Goal: Transaction & Acquisition: Purchase product/service

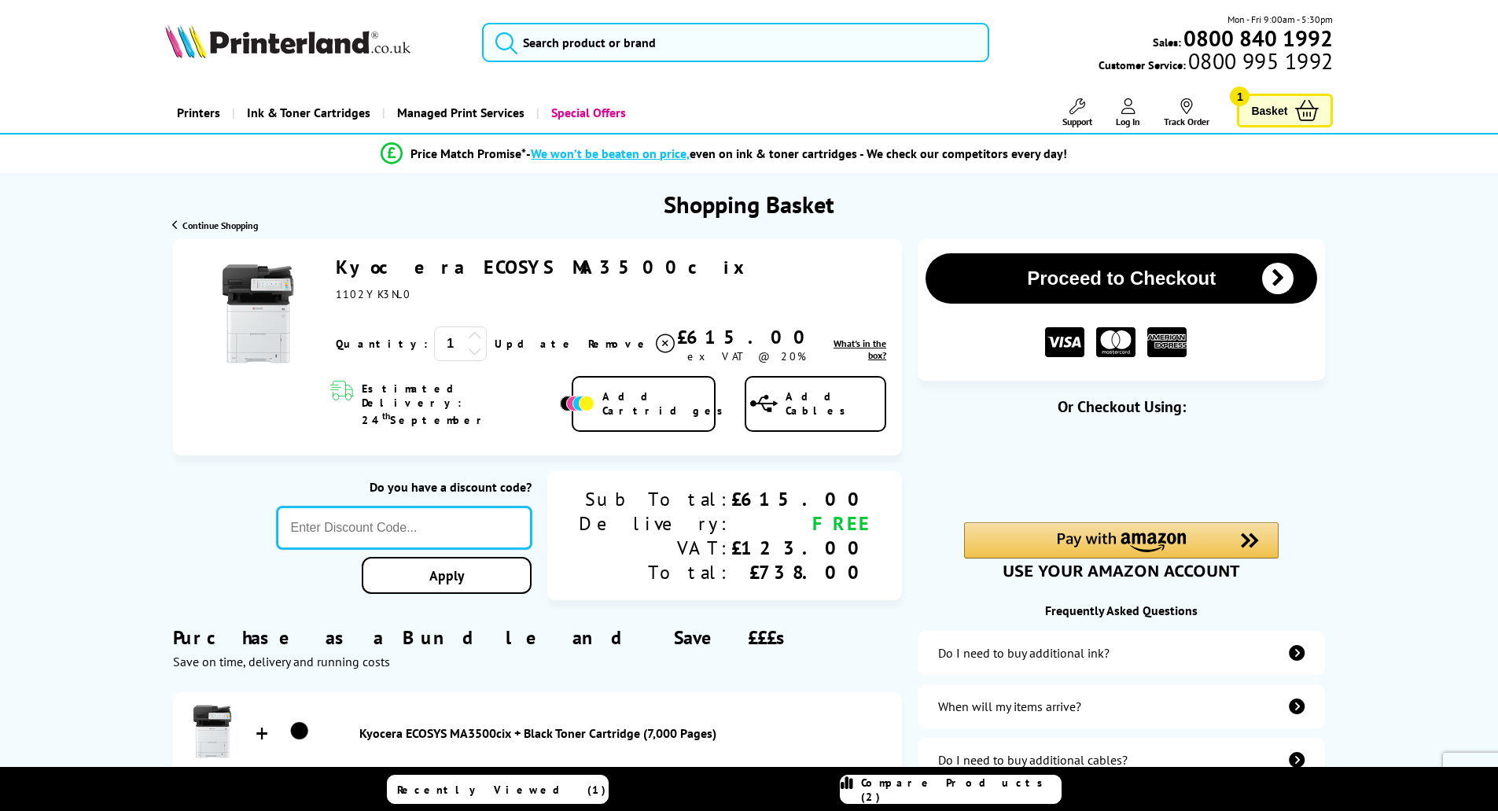
click at [470, 506] on input "text" at bounding box center [405, 527] width 256 height 42
type input "sept10"
click at [517, 561] on div "Proceed to Checkout Shopping Basket 1 Update" at bounding box center [749, 682] width 1498 height 887
